Goal: Transaction & Acquisition: Download file/media

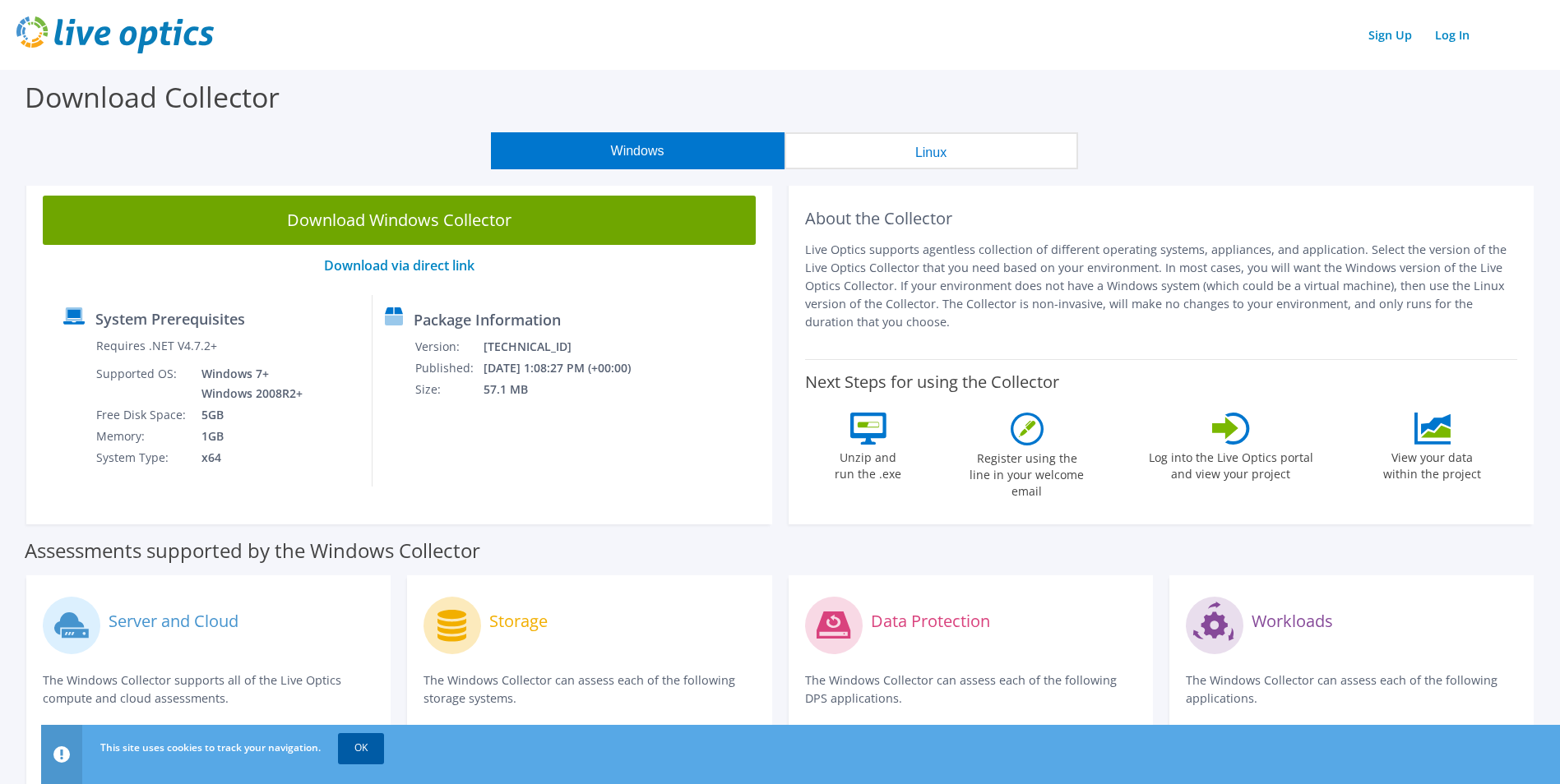
click at [359, 751] on link "OK" at bounding box center [361, 748] width 46 height 30
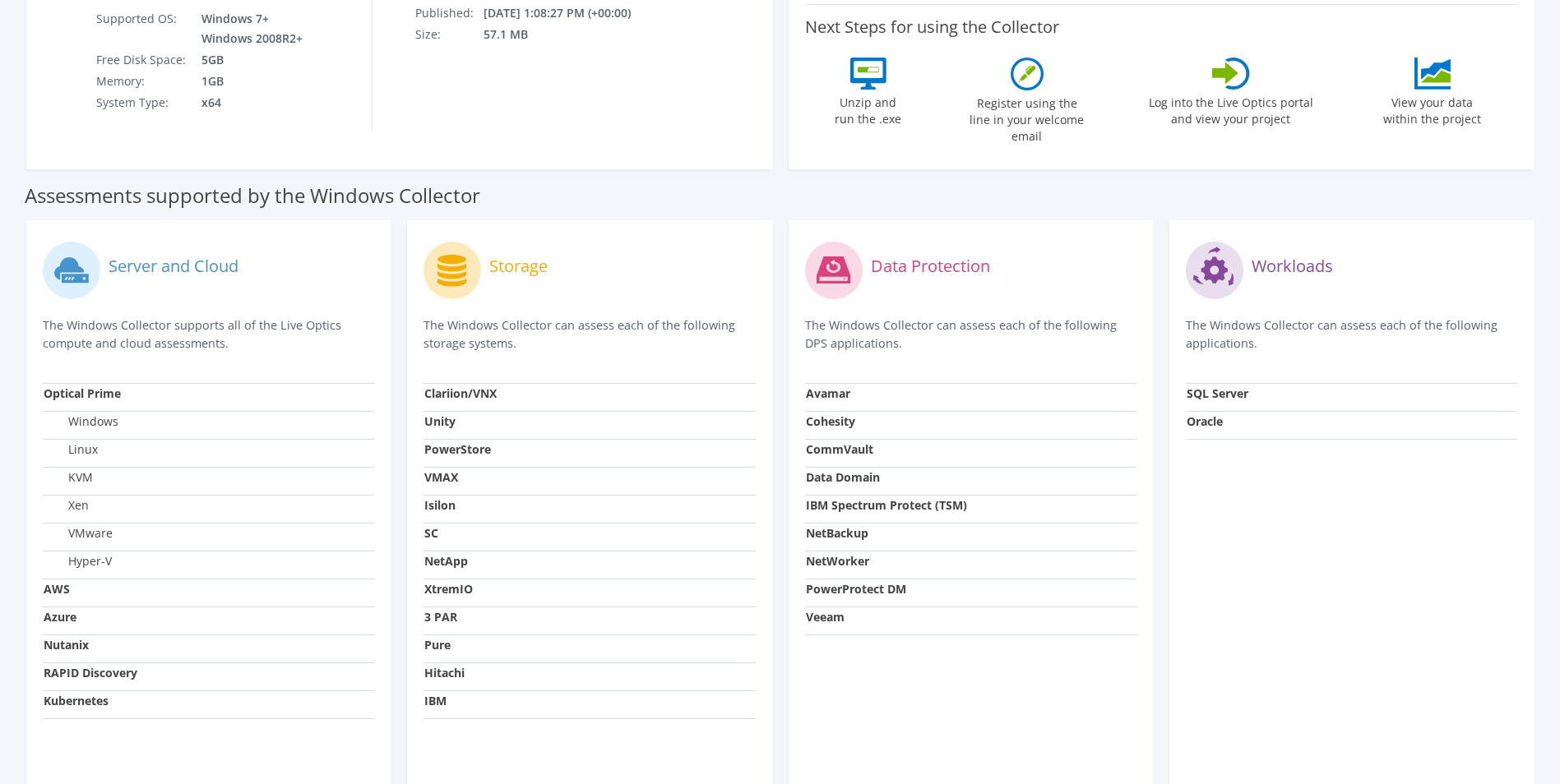
scroll to position [437, 0]
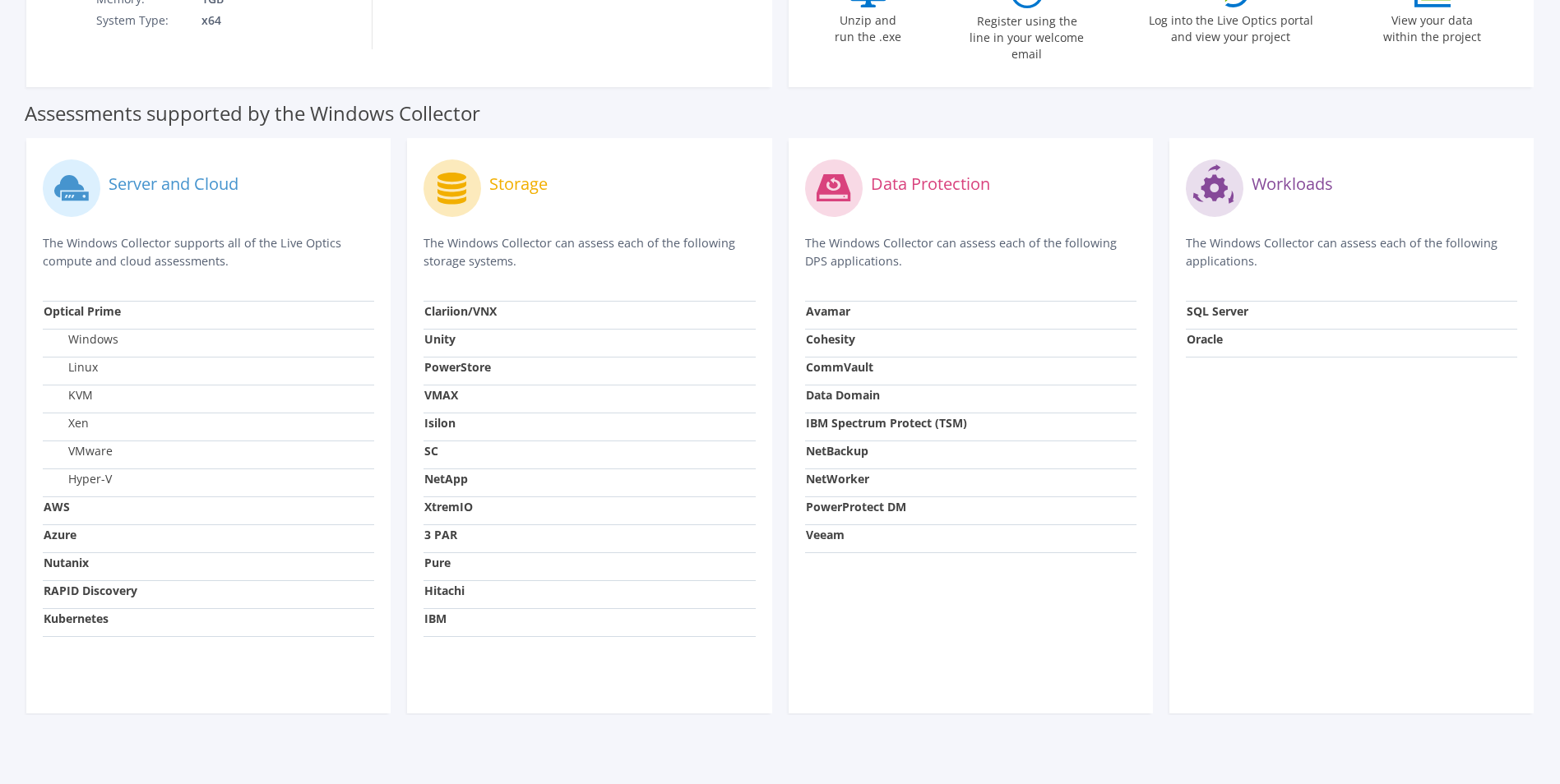
click at [460, 416] on td "Isilon" at bounding box center [588, 427] width 331 height 28
click at [446, 188] on icon at bounding box center [452, 188] width 29 height 32
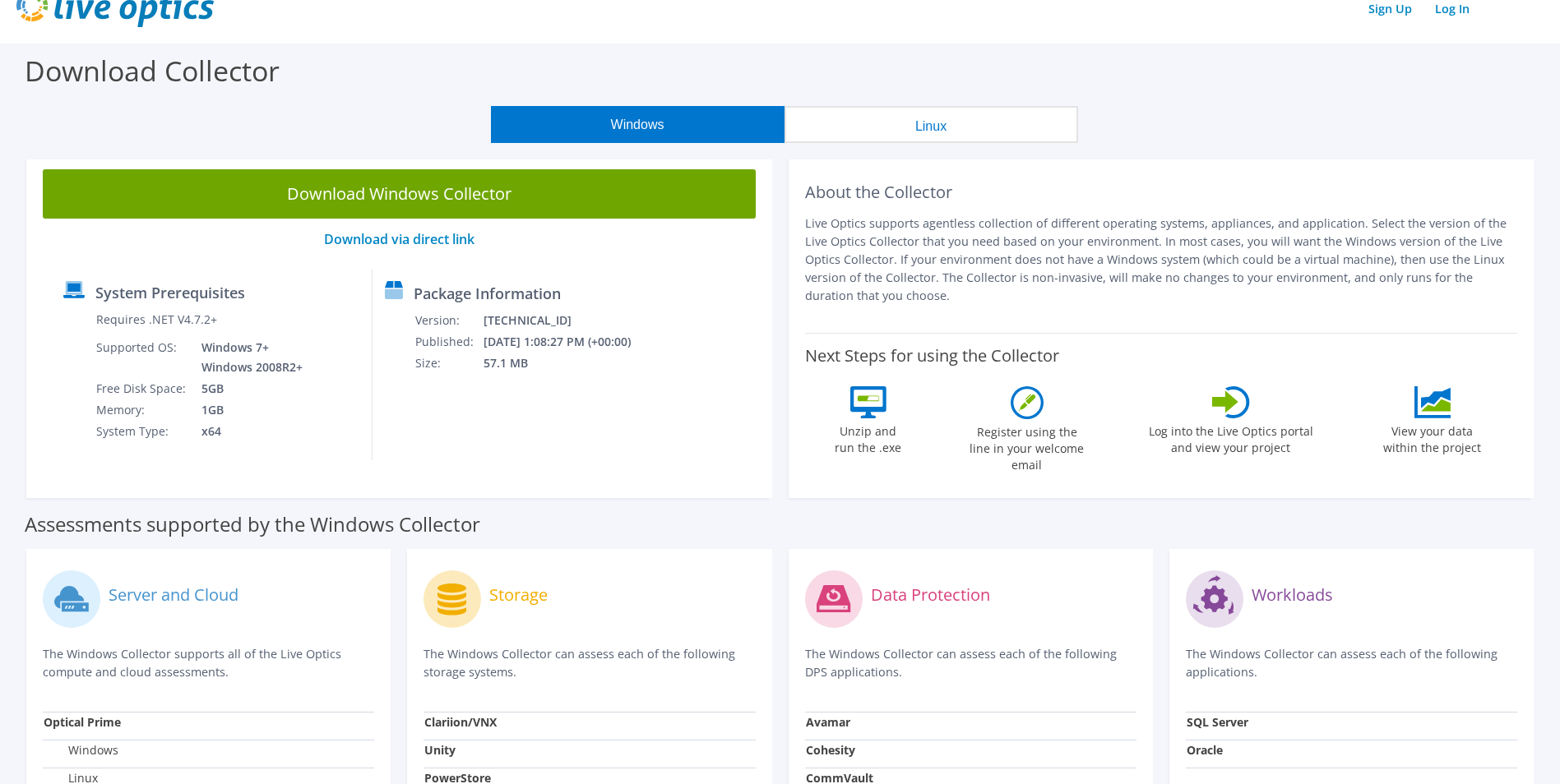
scroll to position [0, 0]
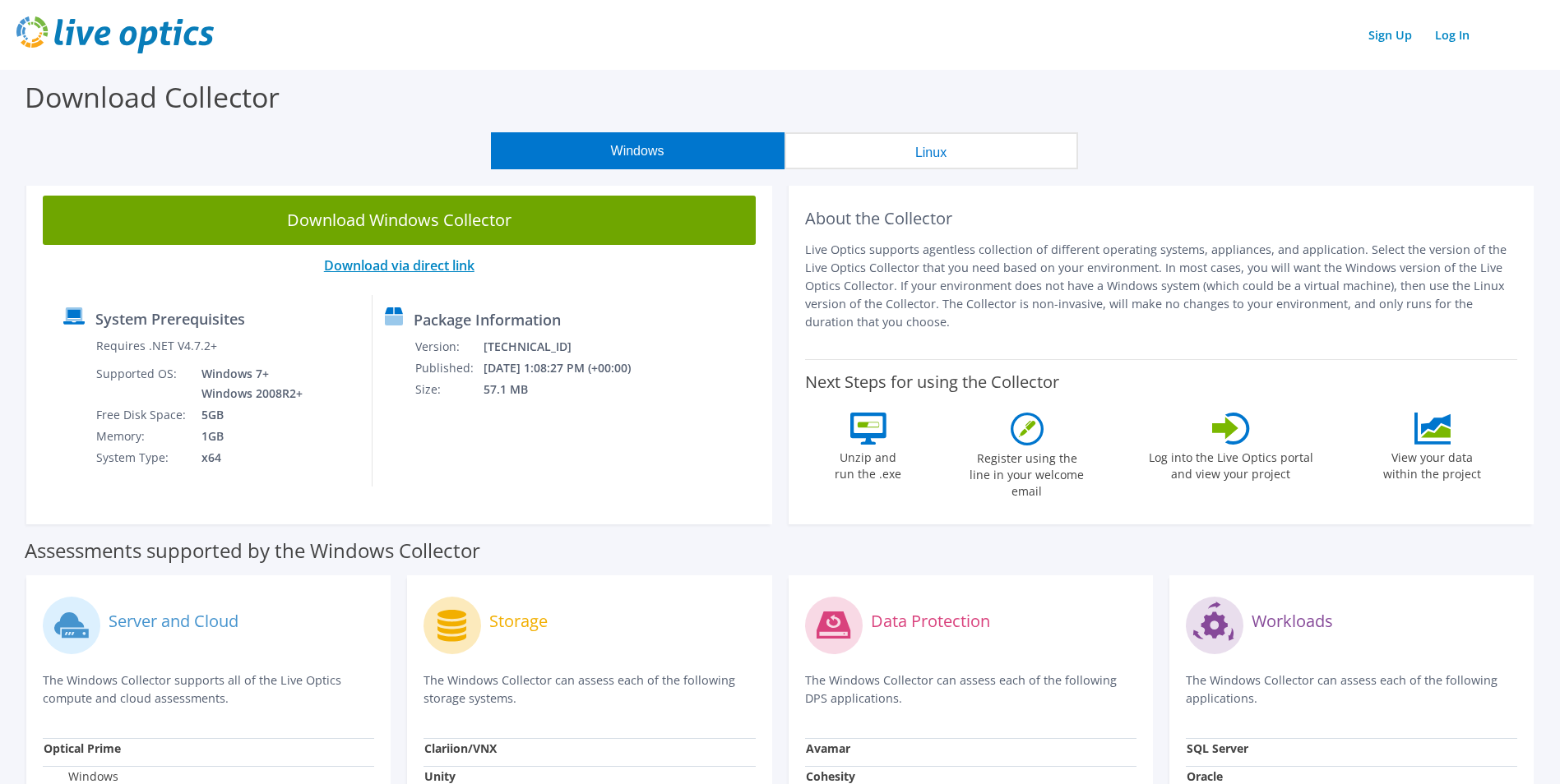
click at [433, 271] on link "Download via direct link" at bounding box center [399, 265] width 151 height 18
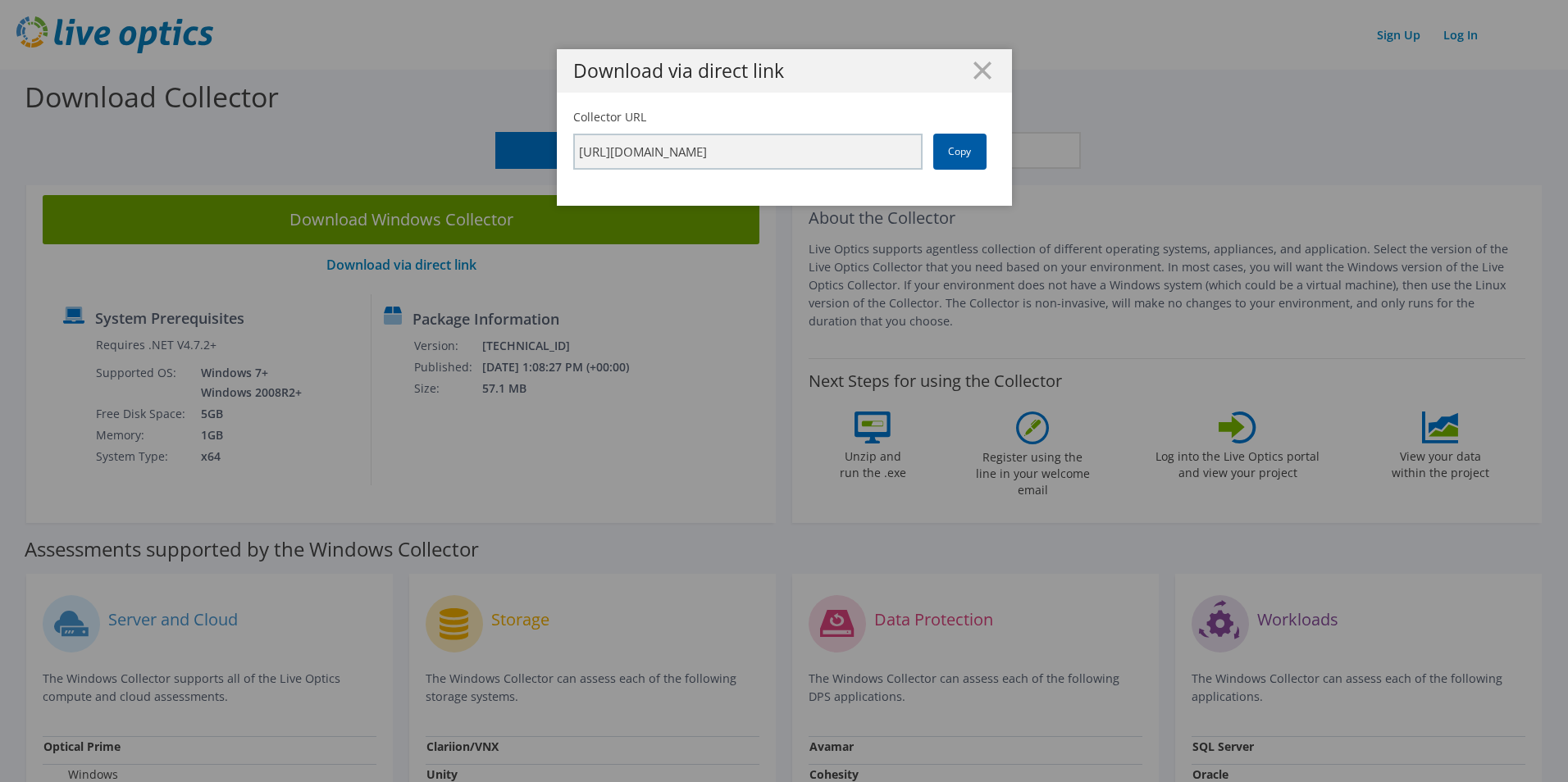
click at [955, 154] on link "Copy" at bounding box center [960, 152] width 53 height 36
click at [967, 143] on link "Copy" at bounding box center [960, 152] width 53 height 36
click at [973, 72] on icon at bounding box center [982, 70] width 18 height 18
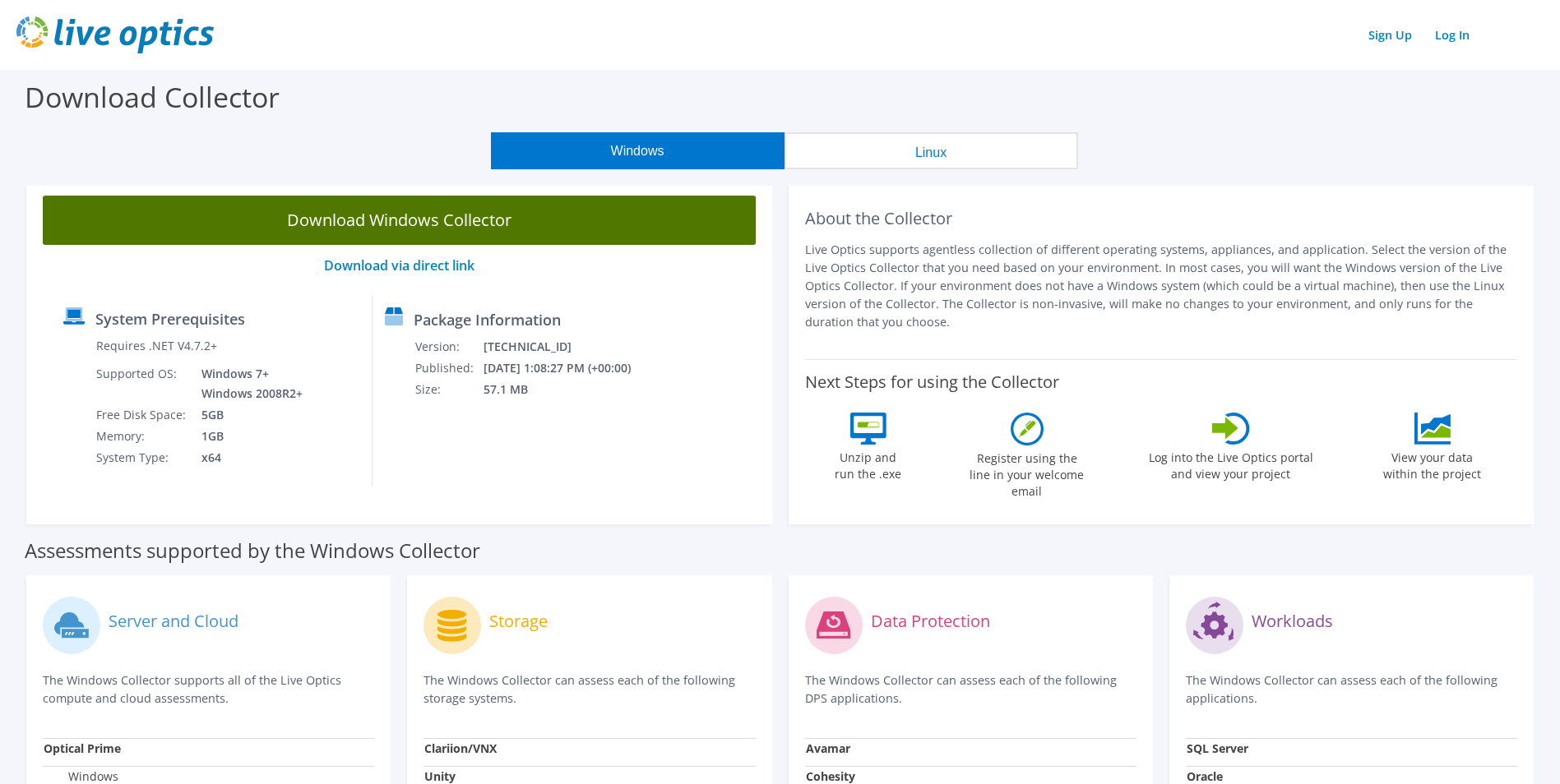
click at [539, 211] on link "Download Windows Collector" at bounding box center [399, 221] width 712 height 50
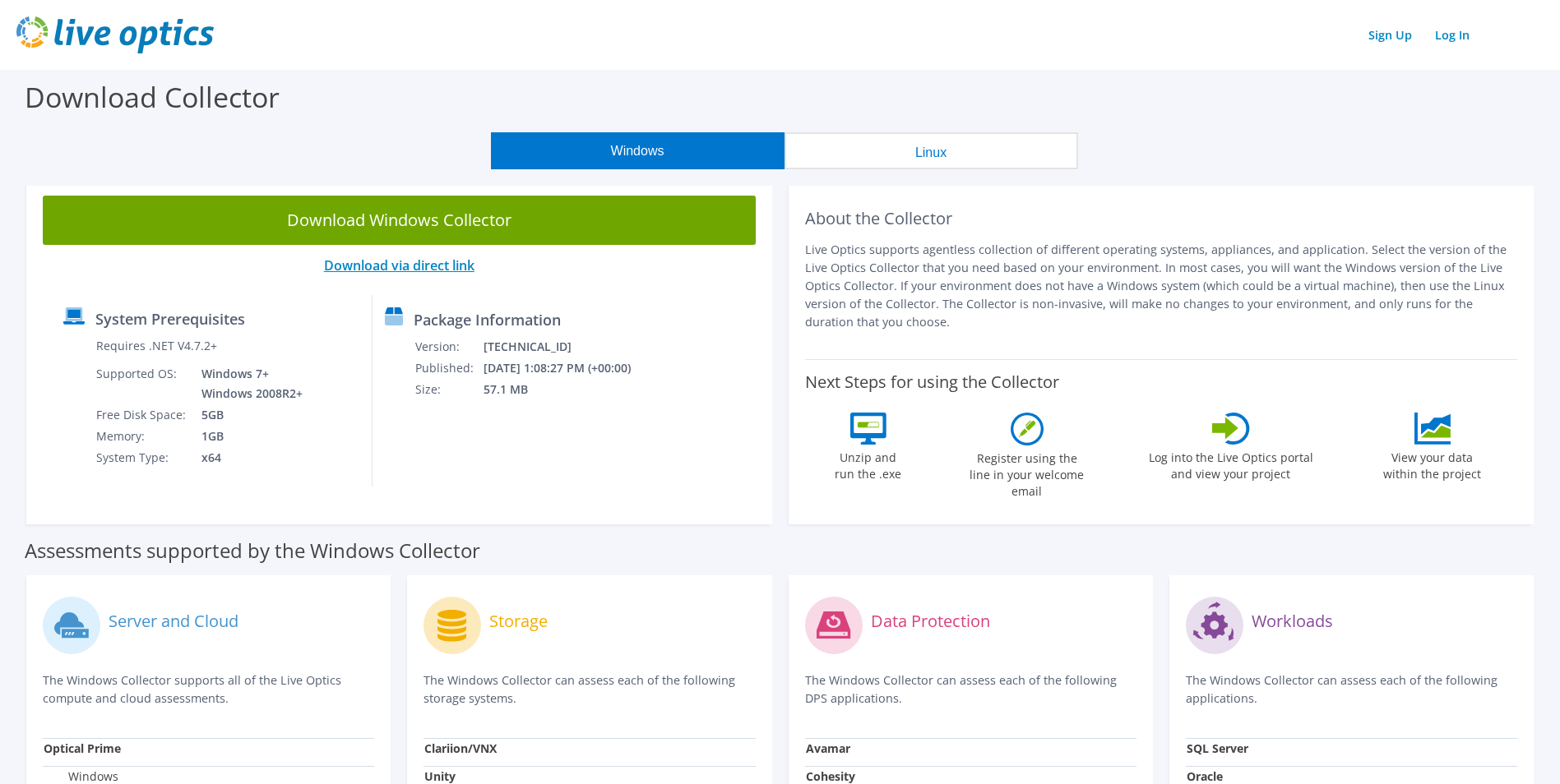
click at [417, 266] on link "Download via direct link" at bounding box center [399, 265] width 151 height 18
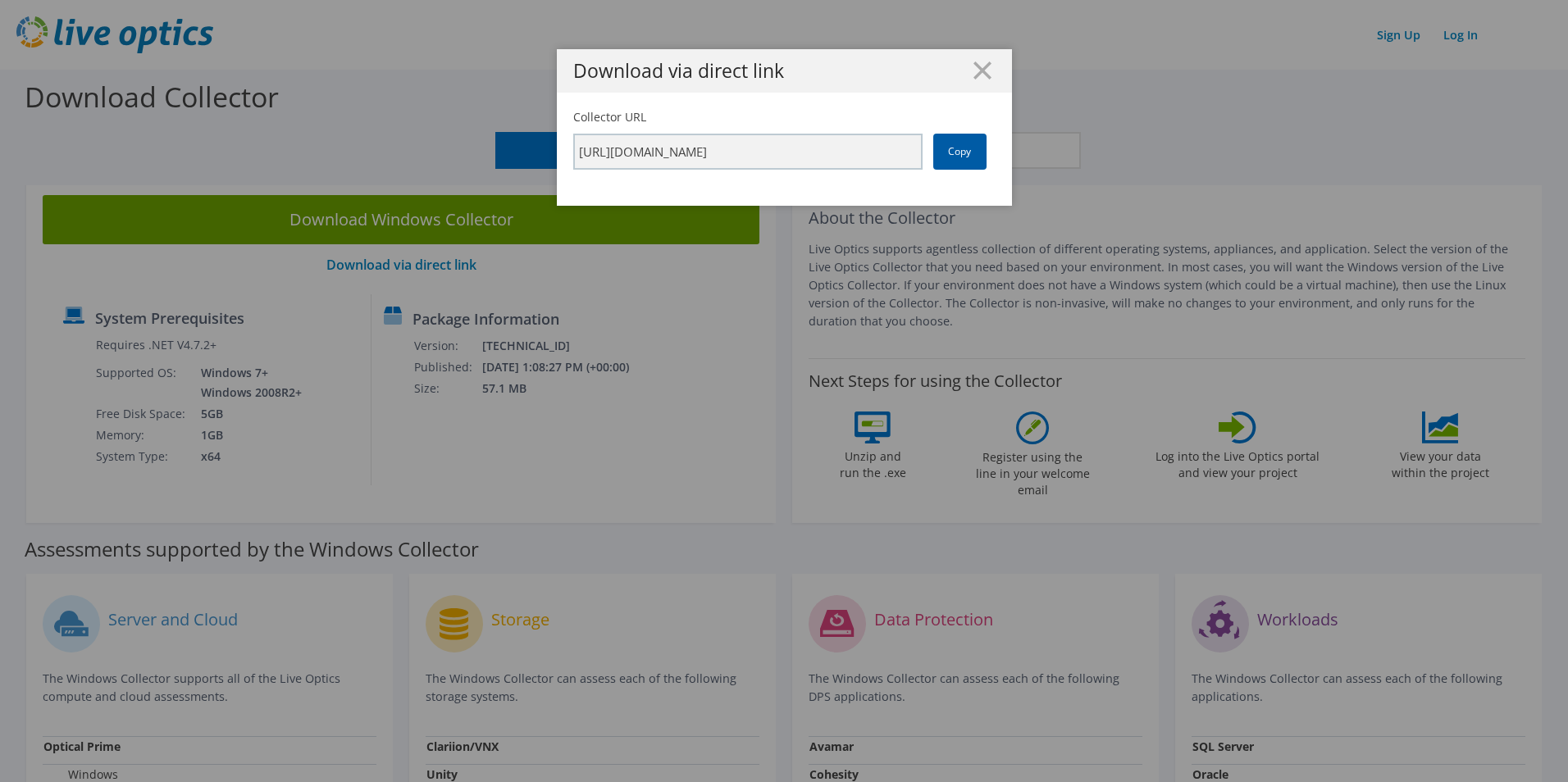
click at [954, 139] on link "Copy" at bounding box center [960, 152] width 53 height 36
click at [946, 151] on link "Copy" at bounding box center [960, 152] width 53 height 36
click at [974, 67] on line at bounding box center [982, 70] width 16 height 16
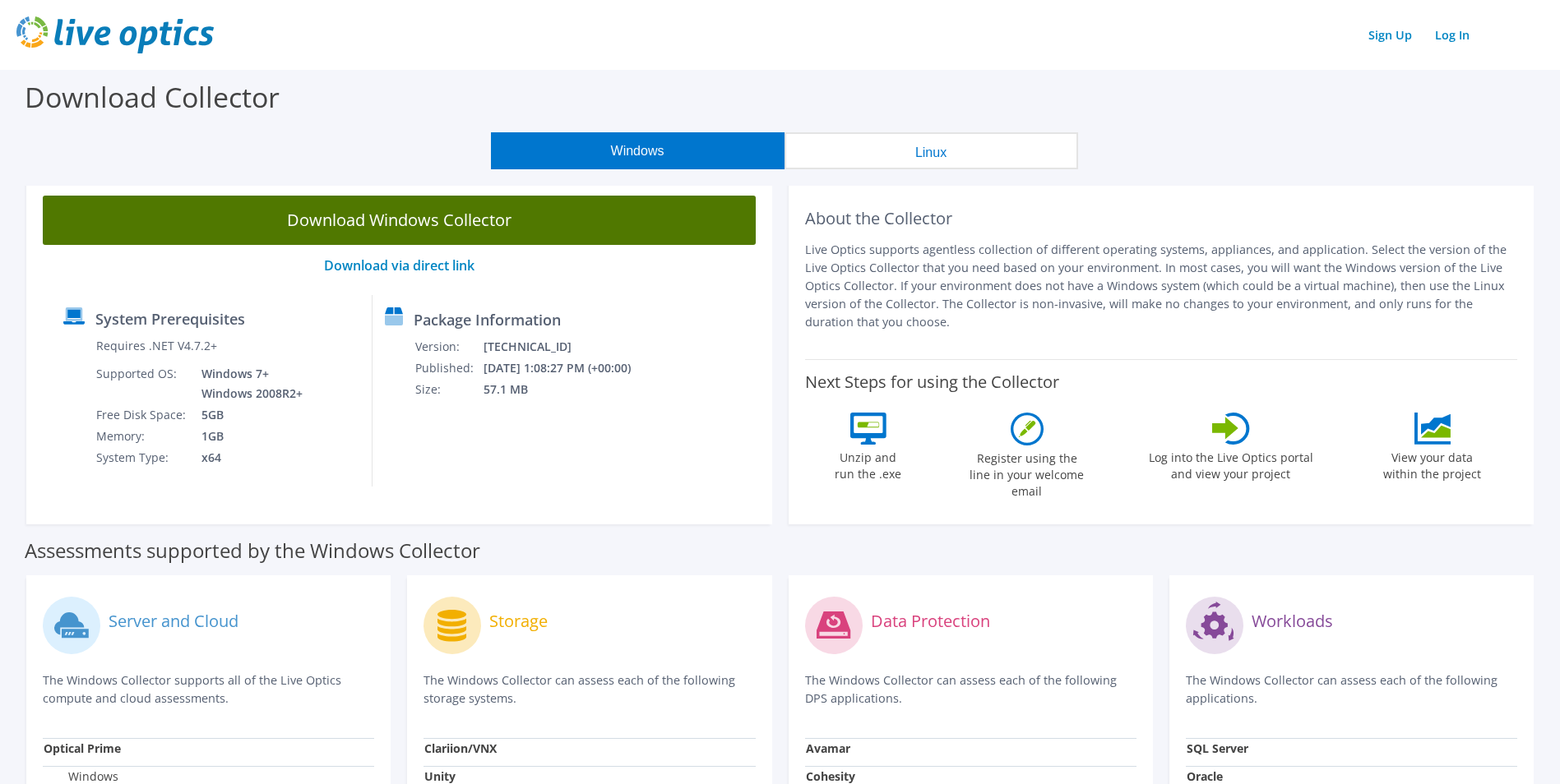
click at [393, 221] on link "Download Windows Collector" at bounding box center [399, 221] width 712 height 50
